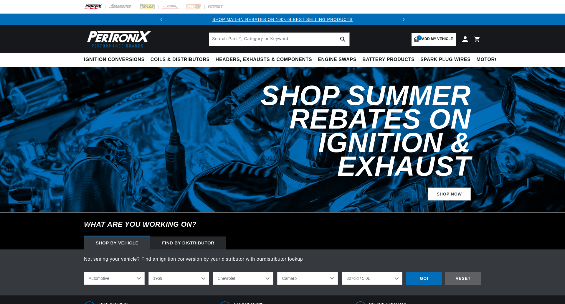
select select "1969"
select select "Chevrolet"
select select "Camaro"
select select "307cid-5.0L"
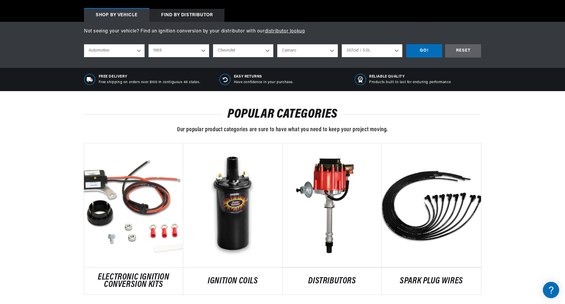
scroll to position [0, 220]
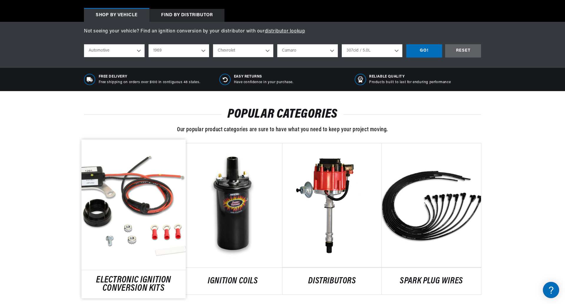
click at [139, 276] on link "ELECTRONIC IGNITION CONVERSION KITS" at bounding box center [134, 284] width 104 height 16
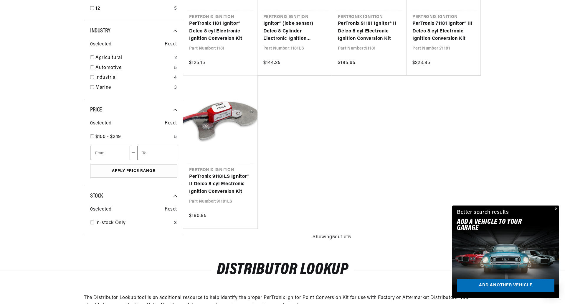
click at [219, 173] on link "PerTronix 91181LS Ignitor® II Delco 8 cyl Electronic Ignition Conversion Kit" at bounding box center [220, 184] width 62 height 23
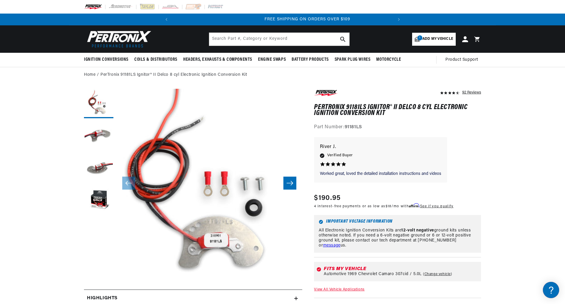
scroll to position [0, 220]
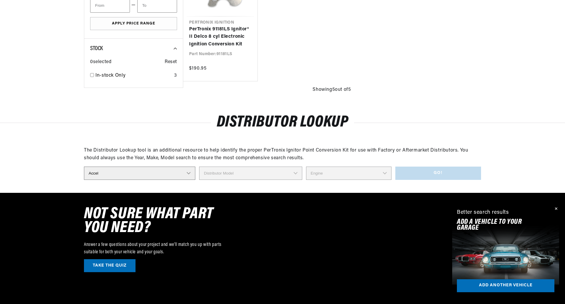
scroll to position [0, 220]
click at [190, 173] on select "Distributor Make Accel Aldon Autolite Bosch Century Chrysler Clark Colt Contine…" at bounding box center [139, 173] width 111 height 13
select select "Mallory"
click at [84, 167] on select "Distributor Make Accel Aldon Autolite Bosch Century Chrysler Clark Colt Contine…" at bounding box center [139, 173] width 111 height 13
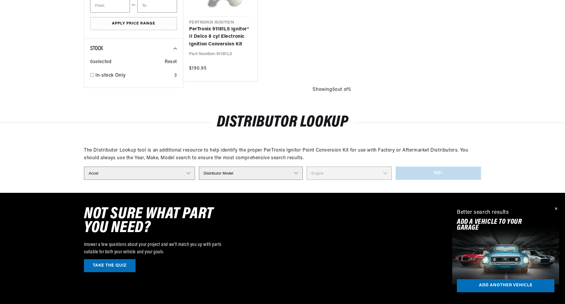
click at [296, 173] on select "Distributor Model 381775 384193 980680 981659 3538701 23 Series (4 CYL) 23 Seri…" at bounding box center [251, 173] width 104 height 13
click at [297, 171] on select "Distributor Model 381775 384193 980680 981659 3538701 23 Series (4 CYL) 23 Seri…" at bounding box center [251, 173] width 104 height 13
click at [298, 174] on select "Distributor Model 381775 384193 980680 981659 3538701 23 Series (4 CYL) 23 Seri…" at bounding box center [251, 173] width 104 height 13
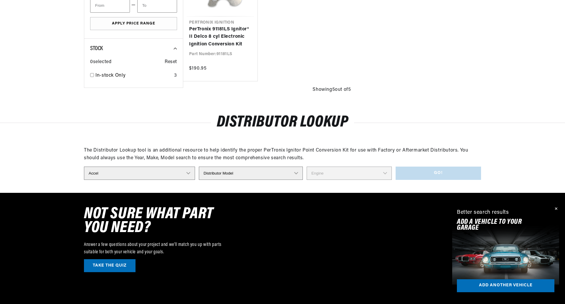
select select "381775"
click at [199, 167] on select "Distributor Model 381775 384193 980680 981659 3538701 23 Series (4 CYL) 23 Seri…" at bounding box center [251, 173] width 104 height 13
click at [387, 174] on select "Engine 8" at bounding box center [349, 173] width 85 height 13
select select "8"
click at [307, 167] on select "Engine 8" at bounding box center [349, 173] width 85 height 13
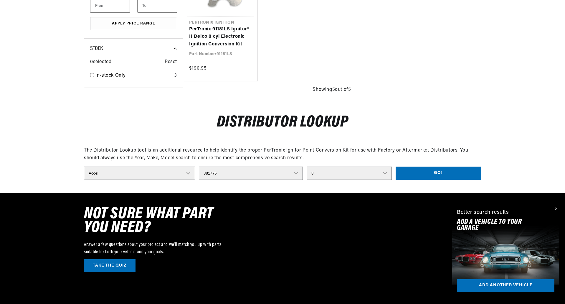
scroll to position [0, 220]
click at [443, 175] on button "Go!" at bounding box center [438, 173] width 85 height 13
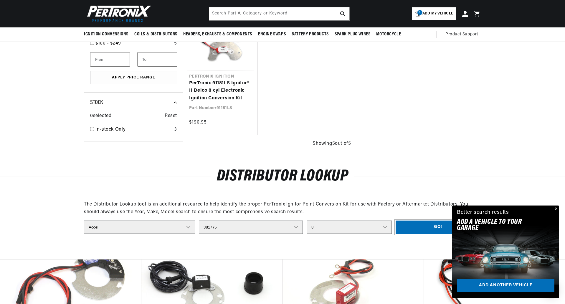
scroll to position [324, 0]
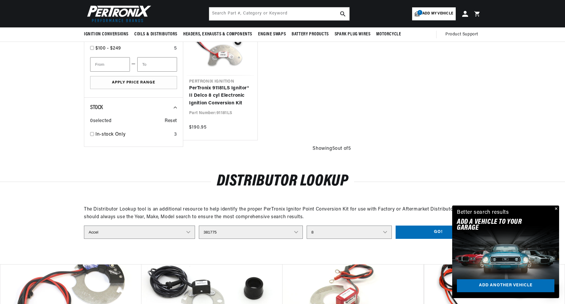
click at [556, 211] on button "Close" at bounding box center [555, 208] width 7 height 7
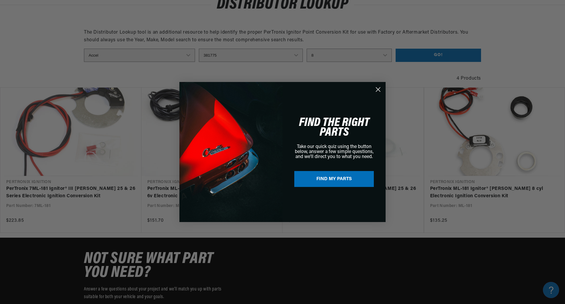
scroll to position [0, 0]
click at [451, 157] on div "Close dialog FIND THE RIGHT PARTS Take our quick quiz using the button below, a…" at bounding box center [282, 152] width 565 height 304
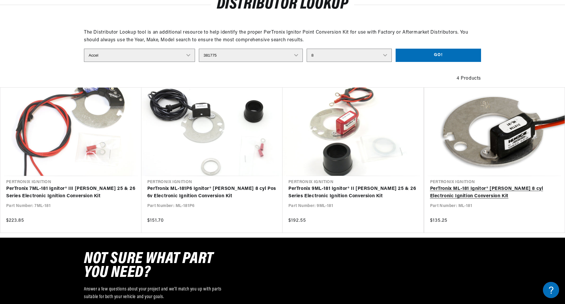
scroll to position [0, 220]
click at [510, 185] on link "PerTronix ML-181 Ignitor® Mallory 8 cyl Electronic Ignition Conversion Kit" at bounding box center [494, 192] width 129 height 15
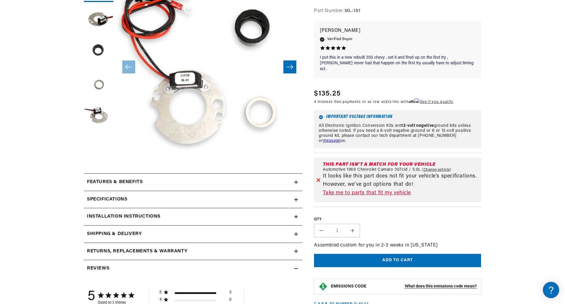
scroll to position [118, 0]
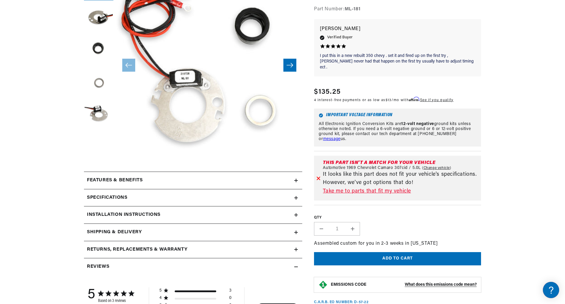
click at [346, 187] on link "Take me to parts that fit my vehicle" at bounding box center [401, 191] width 156 height 9
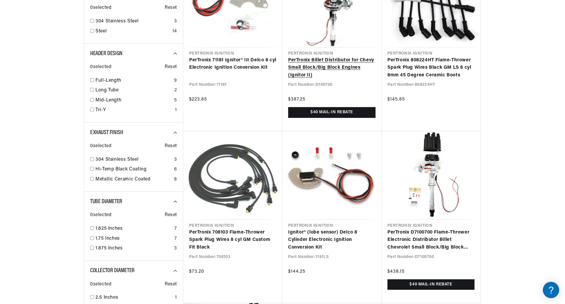
scroll to position [0, 220]
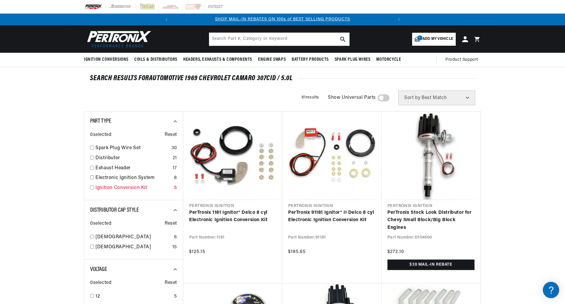
click at [94, 188] on input "checkbox" at bounding box center [92, 187] width 4 height 4
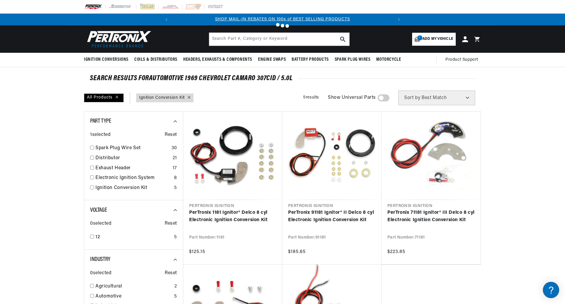
checkbox input "false"
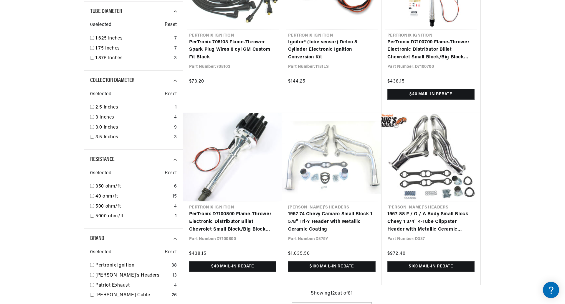
scroll to position [516, 0]
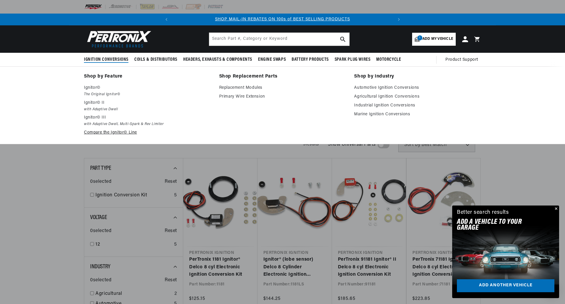
click at [92, 134] on link "Compare the Ignitor© Line" at bounding box center [147, 132] width 127 height 7
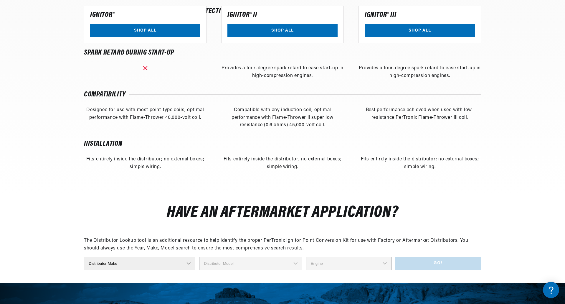
scroll to position [0, 220]
click at [133, 30] on link "SHOP ALL" at bounding box center [145, 30] width 110 height 13
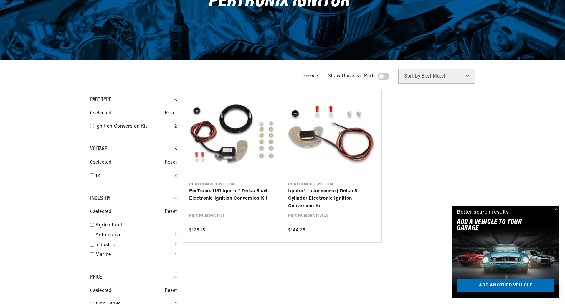
scroll to position [0, 220]
click at [93, 256] on input "checkbox" at bounding box center [92, 254] width 4 height 4
checkbox input "true"
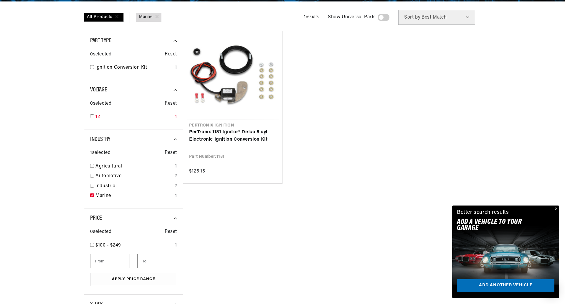
click at [90, 116] on input "checkbox" at bounding box center [92, 116] width 4 height 4
checkbox input "true"
click at [92, 71] on div "Ignition Conversion Kit 1" at bounding box center [133, 69] width 87 height 10
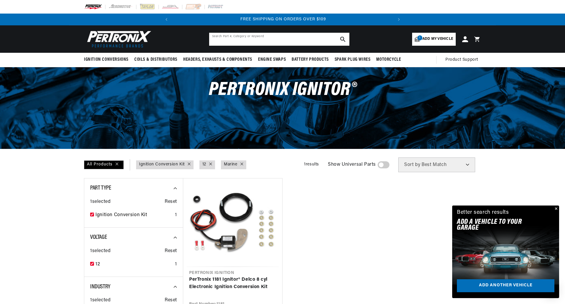
click at [254, 43] on input "text" at bounding box center [279, 39] width 140 height 13
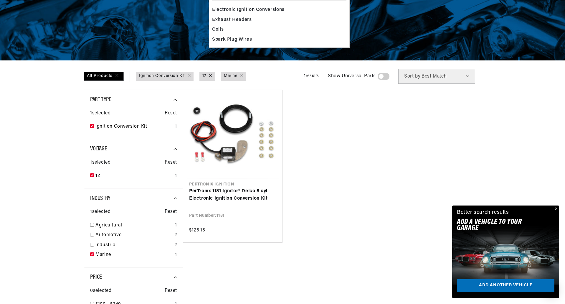
click at [118, 74] on div "All Products" at bounding box center [104, 76] width 40 height 9
checkbox input "false"
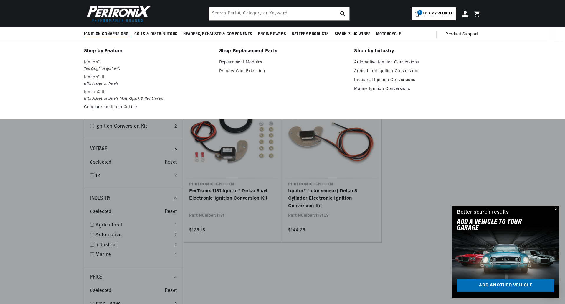
click at [106, 34] on span "Ignition Conversions" at bounding box center [106, 34] width 45 height 6
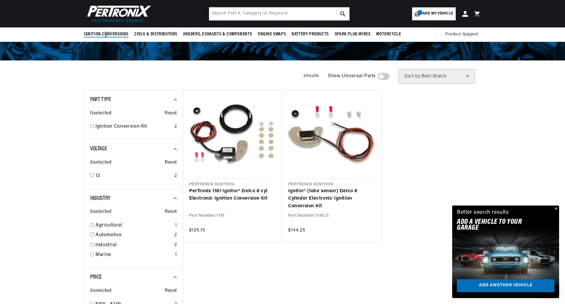
click at [106, 34] on span "Ignition Conversions" at bounding box center [106, 34] width 45 height 6
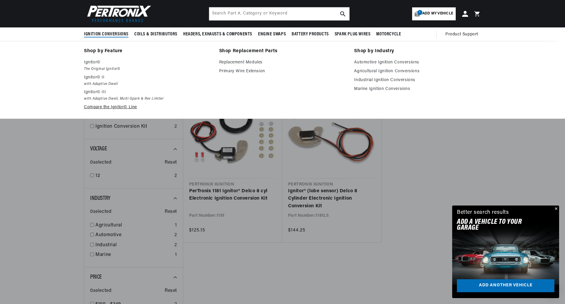
scroll to position [0, 220]
click at [98, 68] on em "The Original Ignitor©" at bounding box center [147, 69] width 127 height 6
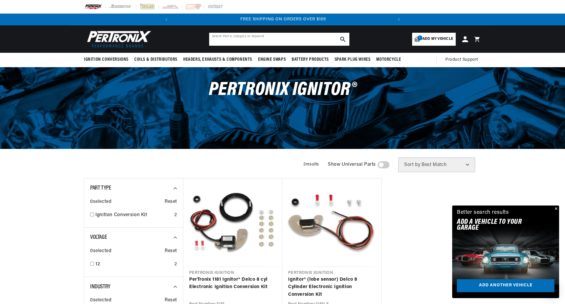
click at [234, 42] on input "text" at bounding box center [279, 39] width 140 height 13
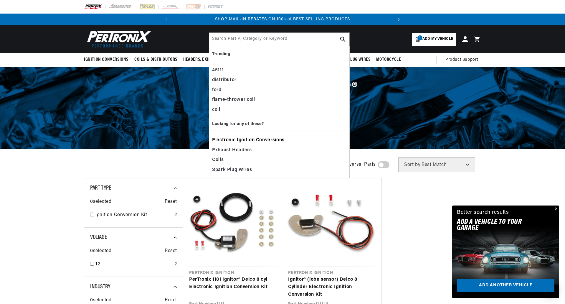
click at [269, 139] on span "Electronic Ignition Conversions" at bounding box center [248, 140] width 73 height 8
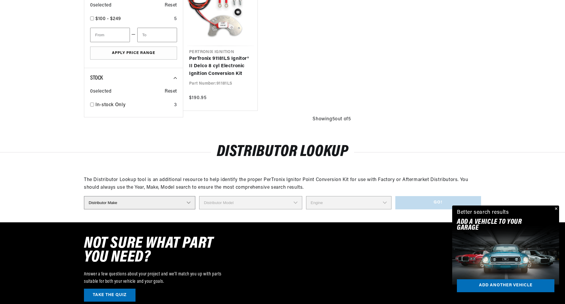
scroll to position [0, 220]
click at [172, 204] on select "Distributor Make Accel Aldon Autolite Bosch Century Chrysler Clark Colt Contine…" at bounding box center [139, 202] width 111 height 13
select select "Mallory"
click at [84, 196] on select "Distributor Make Accel Aldon Autolite Bosch Century Chrysler Clark Colt Contine…" at bounding box center [139, 202] width 111 height 13
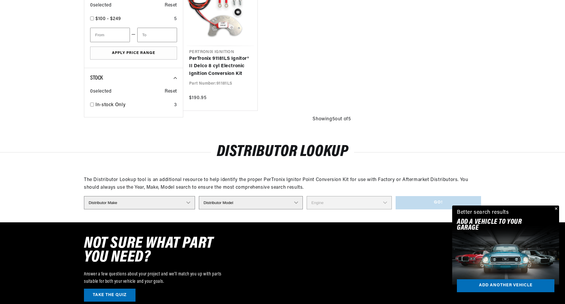
click at [297, 202] on select "Distributor Model 381775 384193 980680 981659 3538701 23 Series (4 CYL) 23 Seri…" at bounding box center [251, 202] width 104 height 13
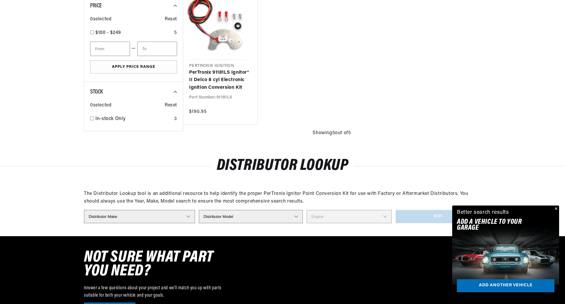
scroll to position [354, 0]
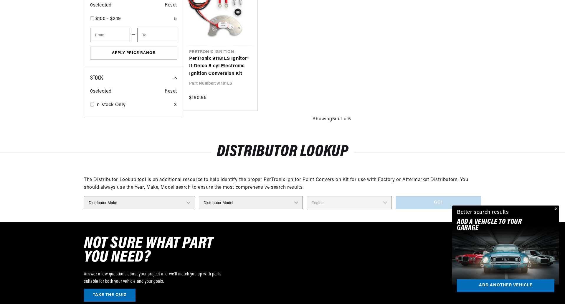
click at [296, 203] on select "Distributor Model 381775 384193 980680 981659 3538701 23 Series (4 CYL) 23 Seri…" at bounding box center [251, 202] width 104 height 13
select select "381775"
click at [199, 196] on select "Distributor Model 381775 384193 980680 981659 3538701 23 Series (4 CYL) 23 Seri…" at bounding box center [251, 202] width 104 height 13
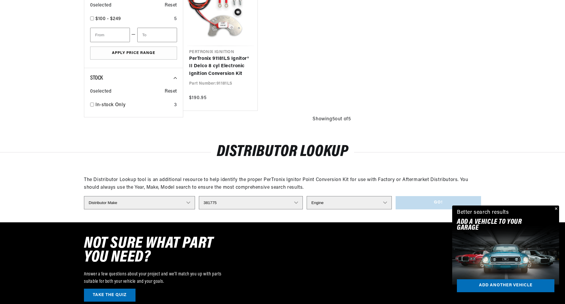
click at [387, 204] on select "Engine 8" at bounding box center [349, 202] width 85 height 13
select select "8"
click at [307, 196] on select "Engine 8" at bounding box center [349, 202] width 85 height 13
click at [424, 204] on button "Go!" at bounding box center [438, 202] width 85 height 13
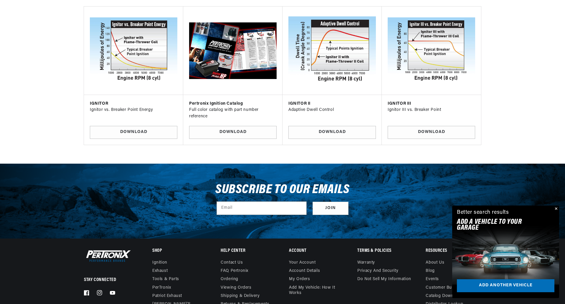
click at [333, 61] on img at bounding box center [332, 50] width 90 height 79
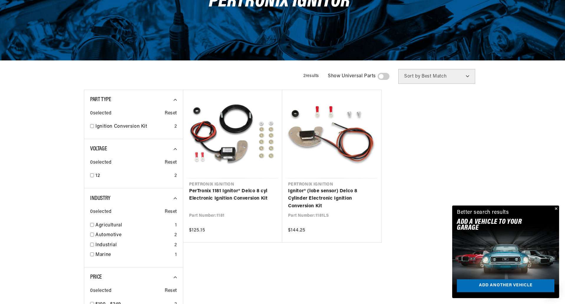
scroll to position [0, 220]
